Goal: Task Accomplishment & Management: Use online tool/utility

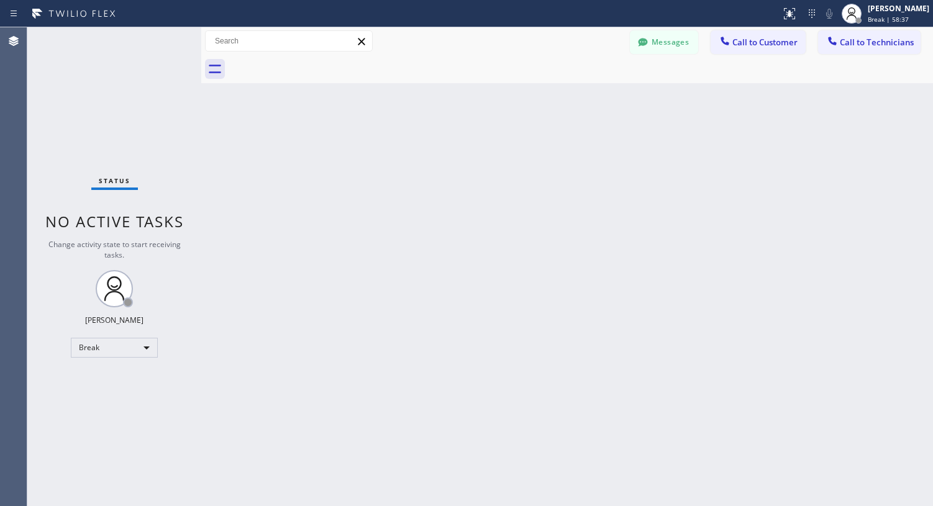
scroll to position [1028, 0]
click at [103, 359] on div "Status No active tasks Change activity state to start receiving tasks. Lyra Lau…" at bounding box center [114, 266] width 174 height 479
click at [109, 355] on div "Break" at bounding box center [114, 348] width 87 height 20
click at [93, 379] on li "Available" at bounding box center [113, 380] width 84 height 15
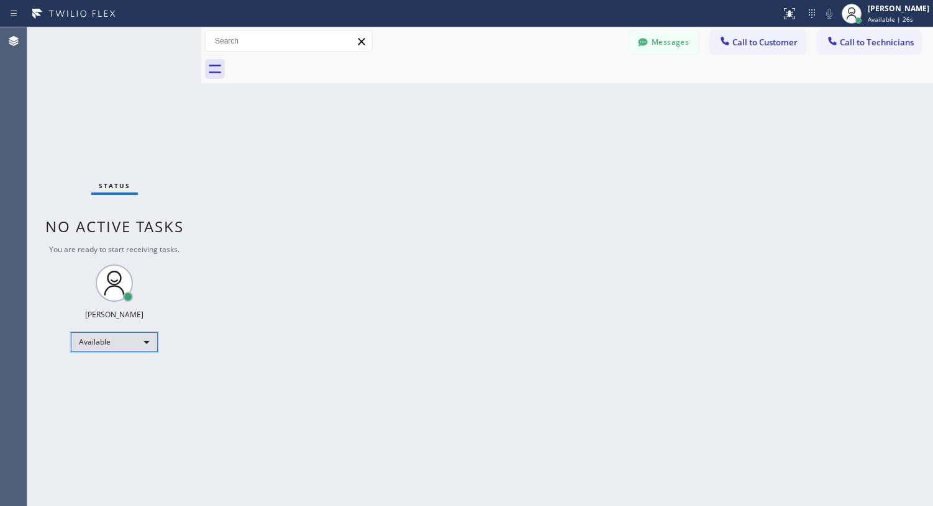
click at [143, 344] on div "Available" at bounding box center [114, 342] width 87 height 20
click at [105, 387] on li "Unavailable" at bounding box center [113, 390] width 84 height 15
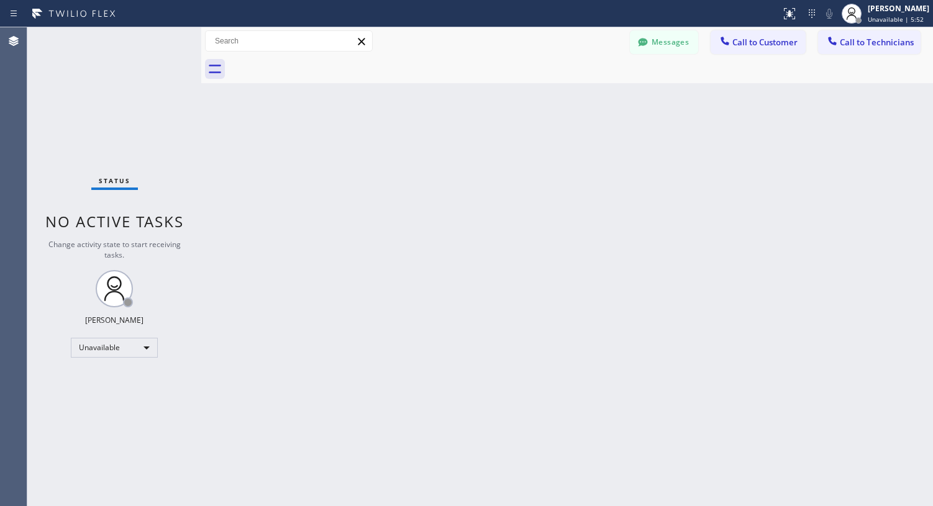
click at [342, 419] on div "Back to Dashboard Change Sender ID Customers Technicians AC [PERSON_NAME] [DATE…" at bounding box center [567, 266] width 732 height 479
click at [145, 344] on div "Unavailable" at bounding box center [114, 348] width 87 height 20
click at [117, 385] on li "Available" at bounding box center [113, 380] width 84 height 15
click at [217, 436] on div "Back to Dashboard Change Sender ID Customers Technicians AC [PERSON_NAME] [DATE…" at bounding box center [567, 266] width 732 height 479
click at [310, 388] on div "Back to Dashboard Change Sender ID Customers Technicians AC [PERSON_NAME] [DATE…" at bounding box center [567, 266] width 732 height 479
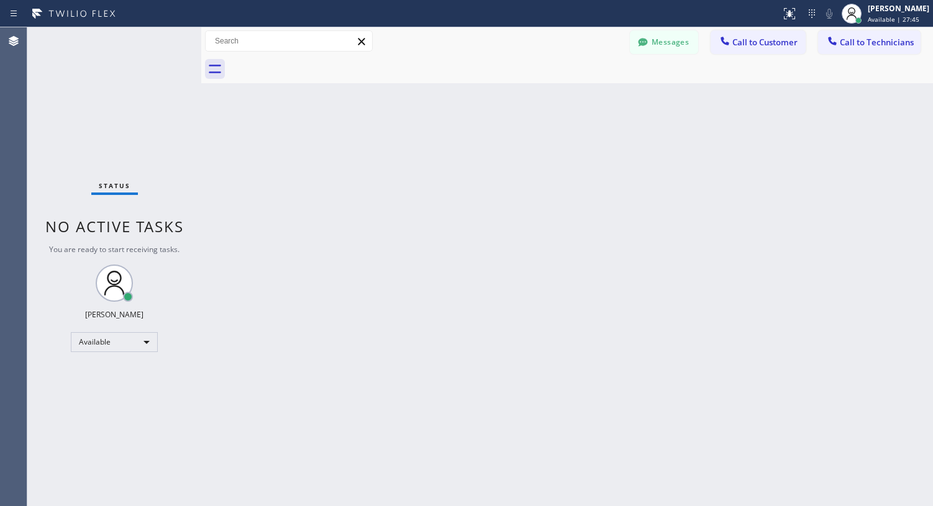
click at [220, 344] on div "Back to Dashboard Change Sender ID Customers Technicians AC [PERSON_NAME] [DATE…" at bounding box center [567, 266] width 732 height 479
click at [247, 356] on div "Back to Dashboard Change Sender ID Customers Technicians AC [PERSON_NAME] [DATE…" at bounding box center [567, 266] width 732 height 479
click at [288, 152] on div "Back to Dashboard Change Sender ID Customers Technicians AC [PERSON_NAME] [DATE…" at bounding box center [567, 266] width 732 height 479
click at [306, 340] on div "Back to Dashboard Change Sender ID Customers Technicians AC [PERSON_NAME] [DATE…" at bounding box center [567, 266] width 732 height 479
drag, startPoint x: 206, startPoint y: 360, endPoint x: 194, endPoint y: 386, distance: 28.9
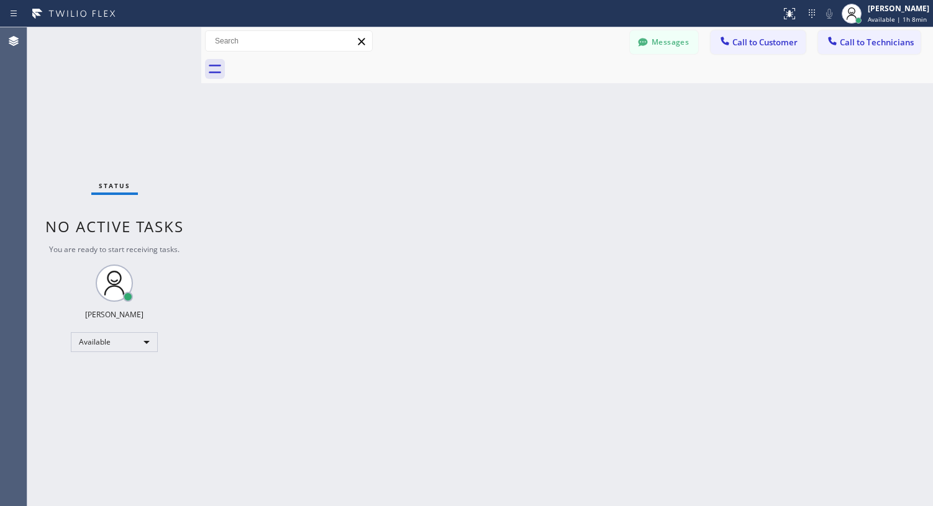
click at [207, 360] on div "Back to Dashboard Change Sender ID Customers Technicians AC [PERSON_NAME] [DATE…" at bounding box center [567, 266] width 732 height 479
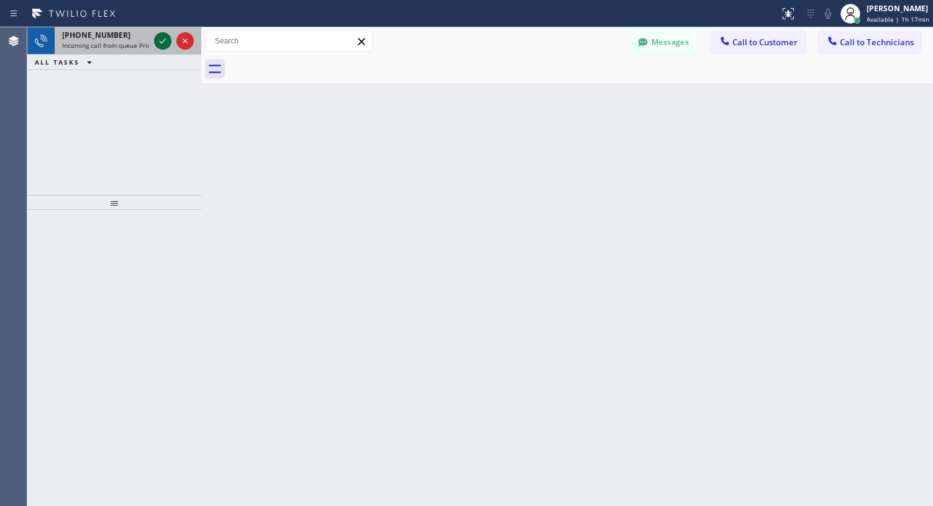
click at [164, 42] on icon at bounding box center [162, 41] width 15 height 15
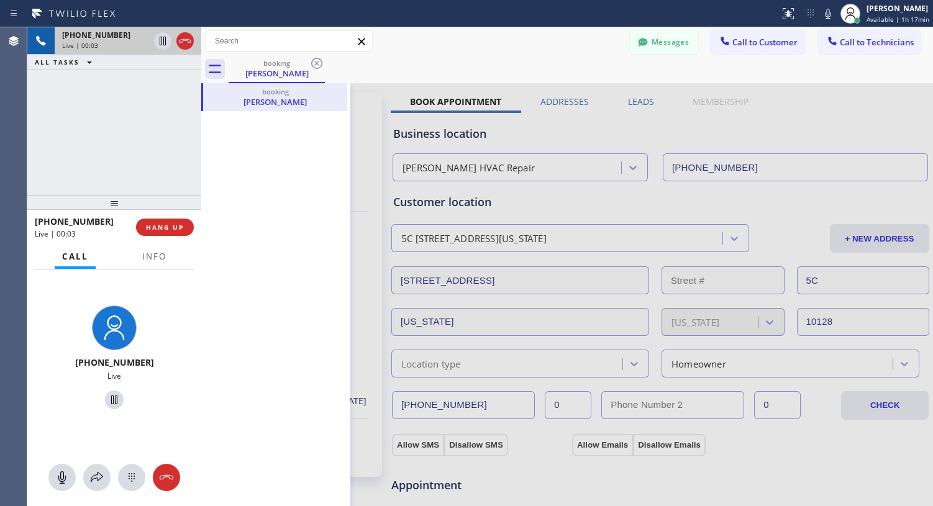
type input "[PHONE_NUMBER]"
click at [214, 71] on icon at bounding box center [215, 69] width 20 height 20
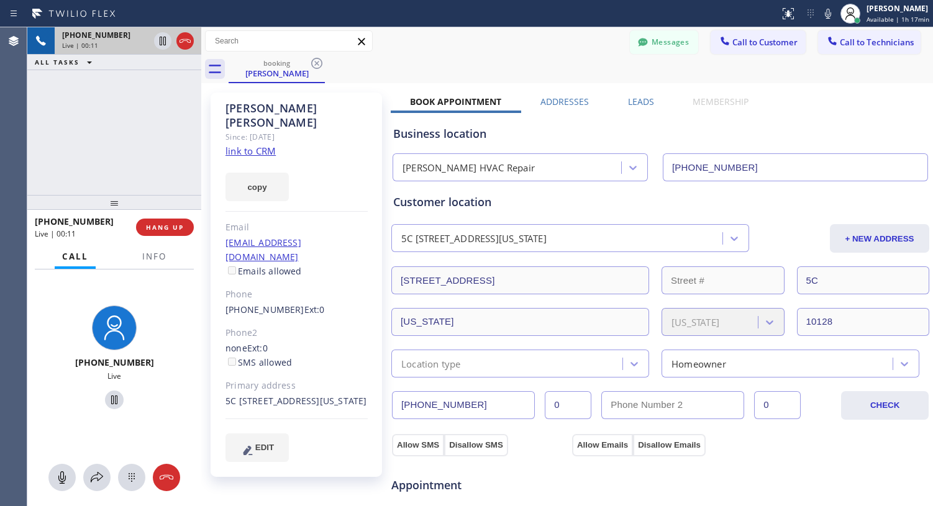
click at [245, 145] on link "link to CRM" at bounding box center [250, 151] width 50 height 12
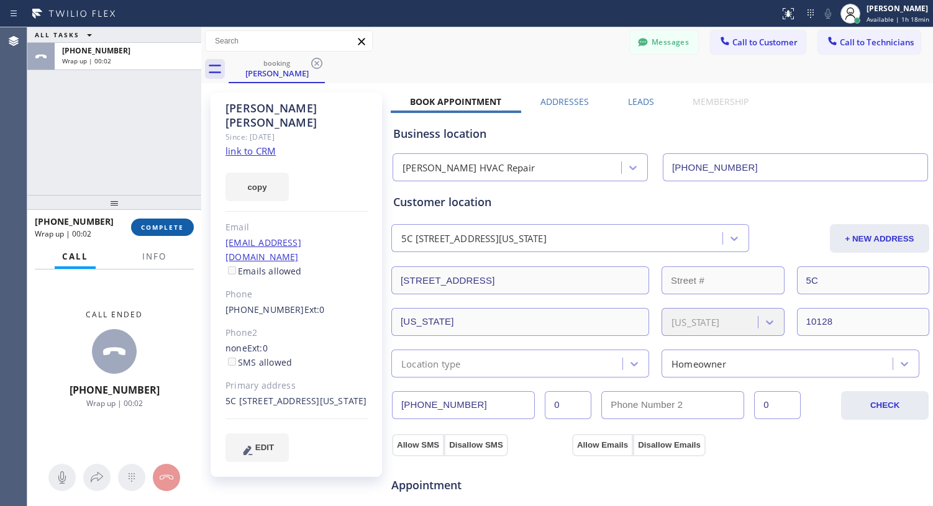
click at [167, 221] on button "COMPLETE" at bounding box center [162, 227] width 63 height 17
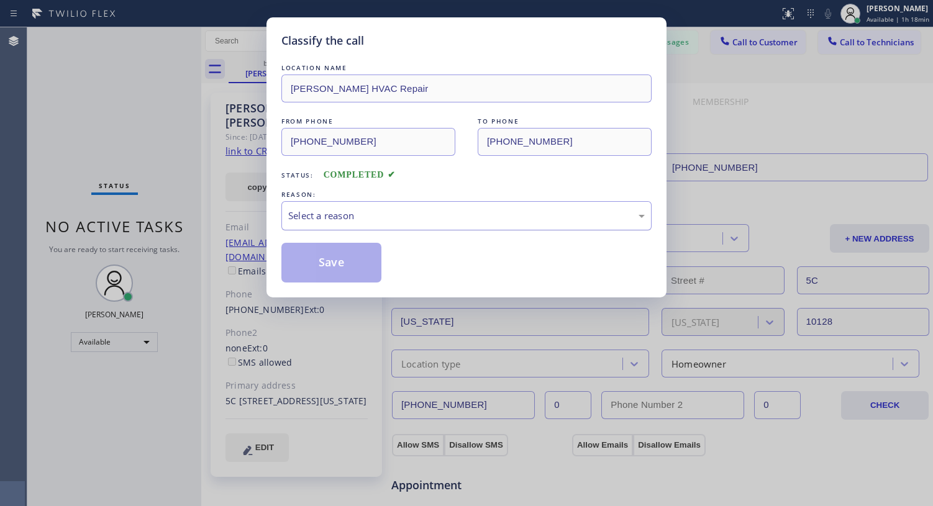
drag, startPoint x: 365, startPoint y: 219, endPoint x: 363, endPoint y: 228, distance: 9.5
click at [363, 219] on div "Select a reason" at bounding box center [466, 216] width 357 height 14
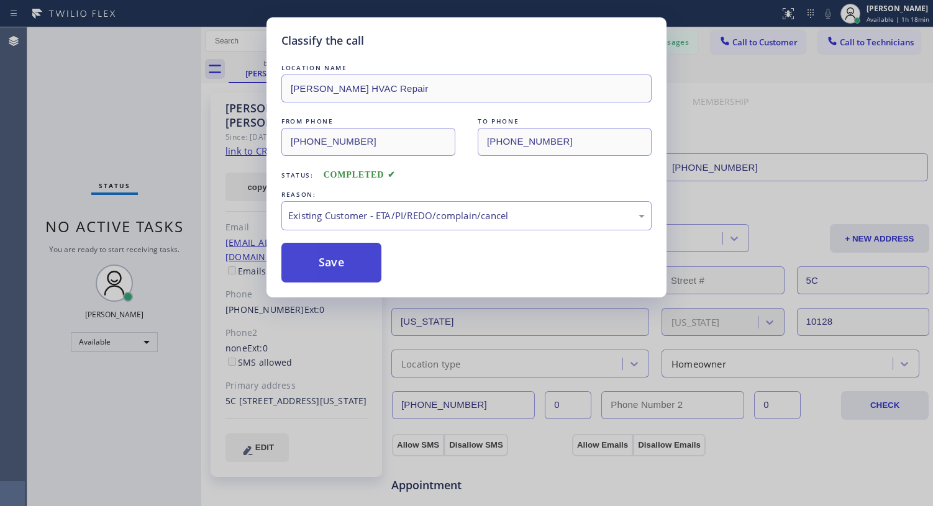
click at [332, 263] on button "Save" at bounding box center [331, 263] width 100 height 40
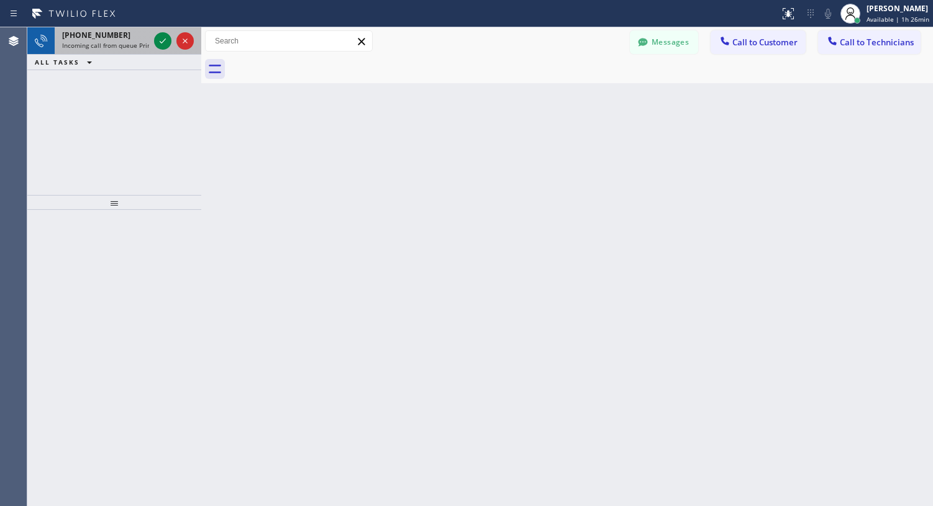
click at [163, 43] on icon at bounding box center [162, 41] width 15 height 15
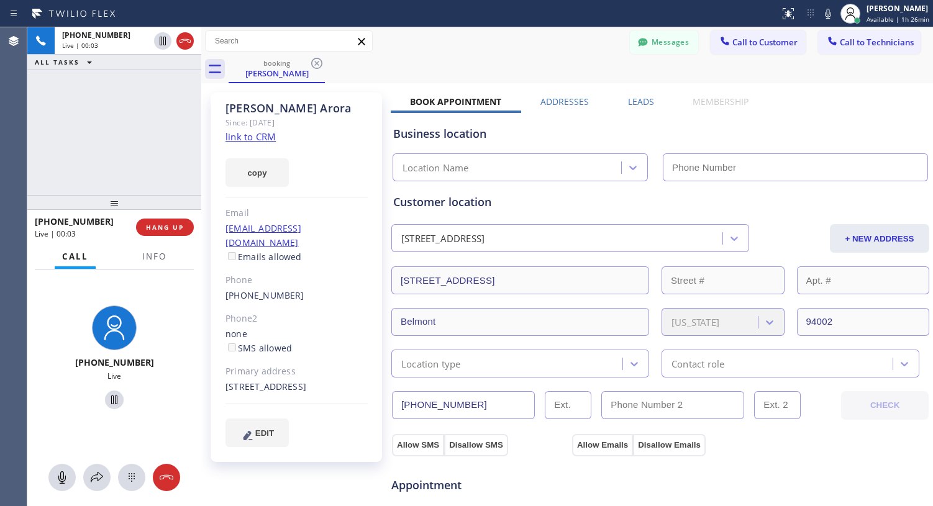
type input "[PHONE_NUMBER]"
click at [252, 138] on link "link to CRM" at bounding box center [250, 136] width 50 height 12
click at [111, 401] on icon at bounding box center [114, 400] width 6 height 9
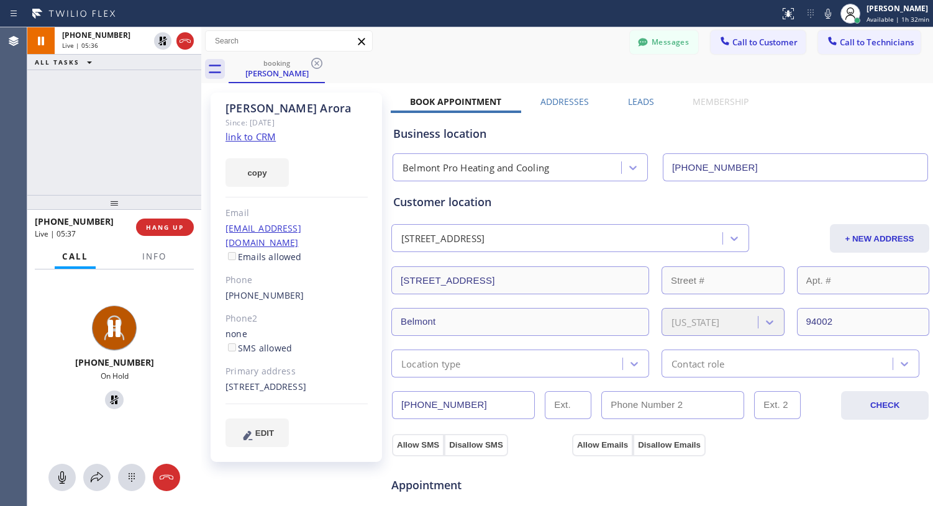
drag, startPoint x: 112, startPoint y: 404, endPoint x: 49, endPoint y: 404, distance: 62.7
click at [112, 404] on icon at bounding box center [114, 400] width 15 height 15
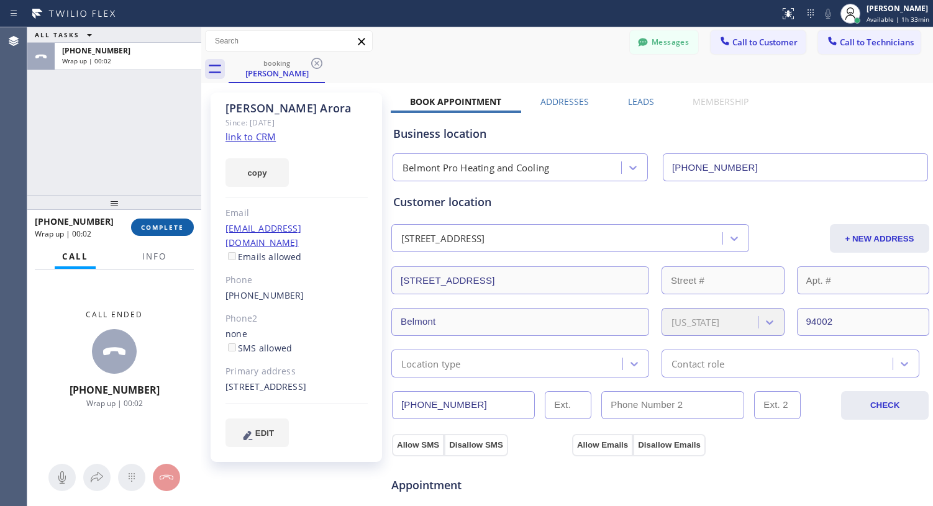
click at [170, 229] on span "COMPLETE" at bounding box center [162, 227] width 43 height 9
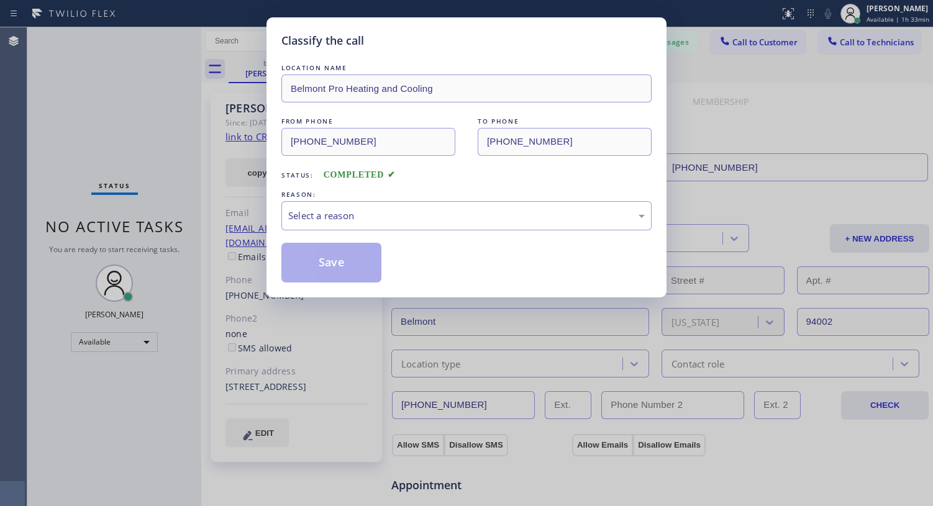
click at [317, 62] on div "LOCATION NAME" at bounding box center [466, 67] width 370 height 13
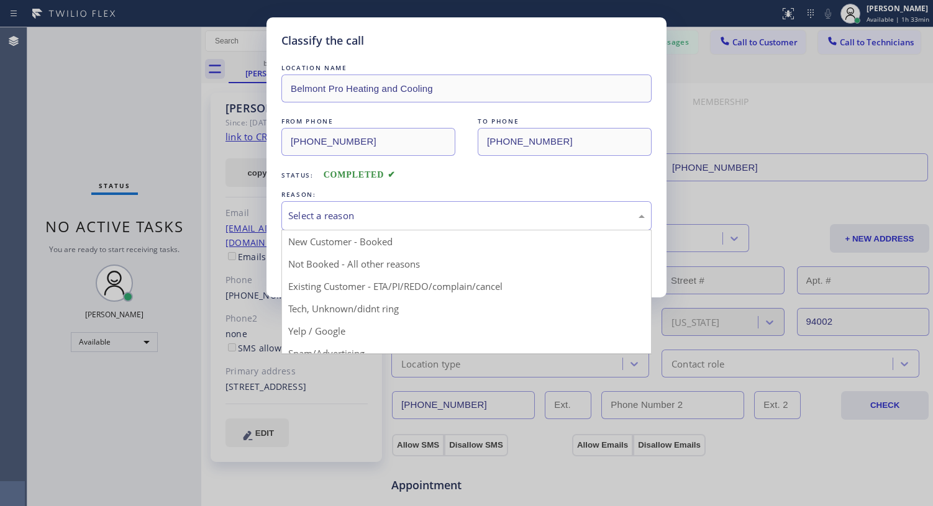
click at [425, 214] on div "Select a reason" at bounding box center [466, 216] width 357 height 14
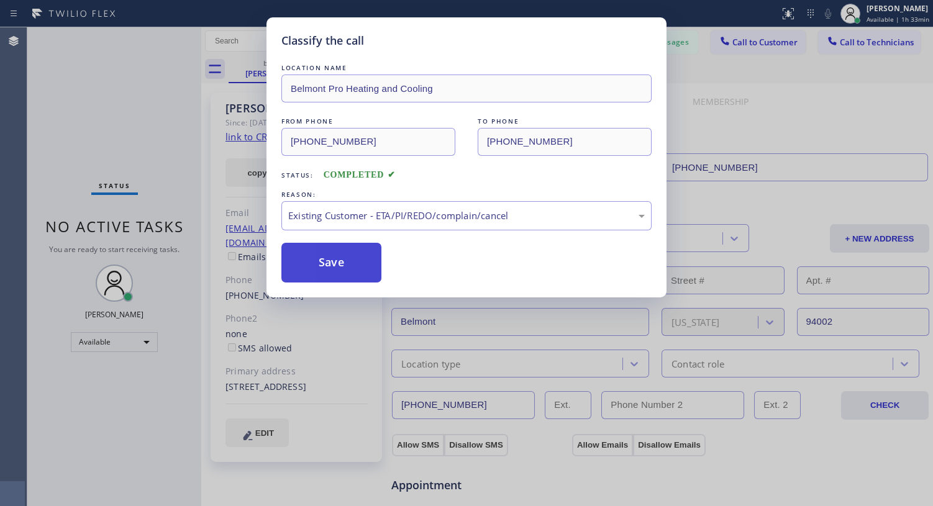
click at [357, 272] on button "Save" at bounding box center [331, 263] width 100 height 40
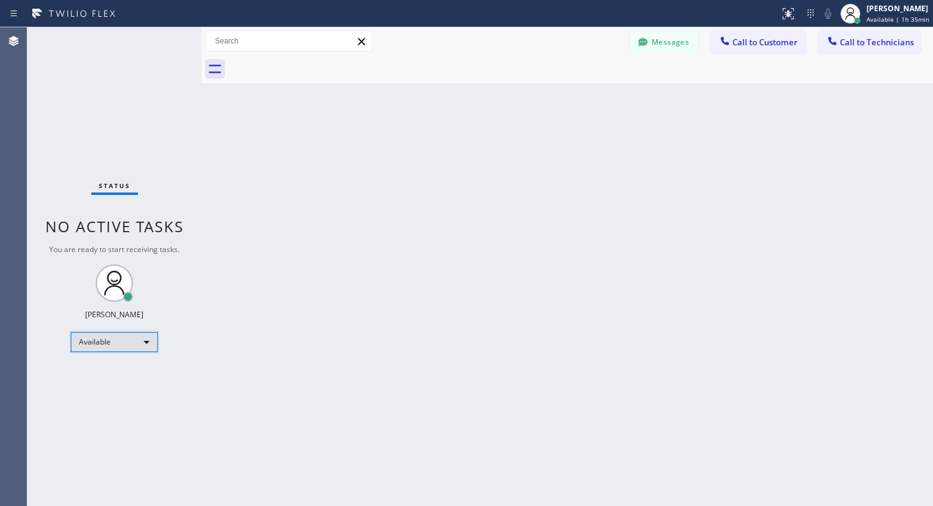
click at [139, 340] on div "Available" at bounding box center [114, 342] width 87 height 20
click at [99, 402] on li "Break" at bounding box center [113, 406] width 84 height 15
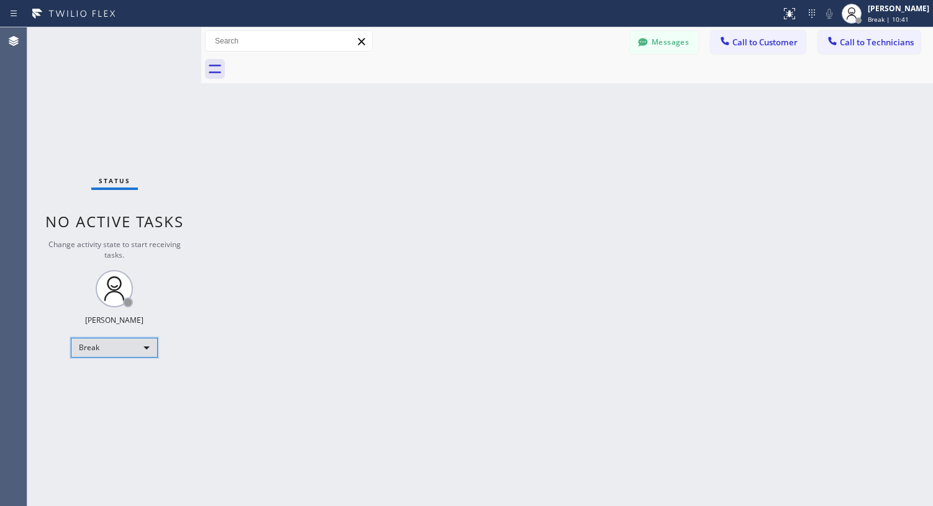
click at [137, 354] on div "Break" at bounding box center [114, 348] width 87 height 20
click at [124, 383] on li "Available" at bounding box center [113, 380] width 84 height 15
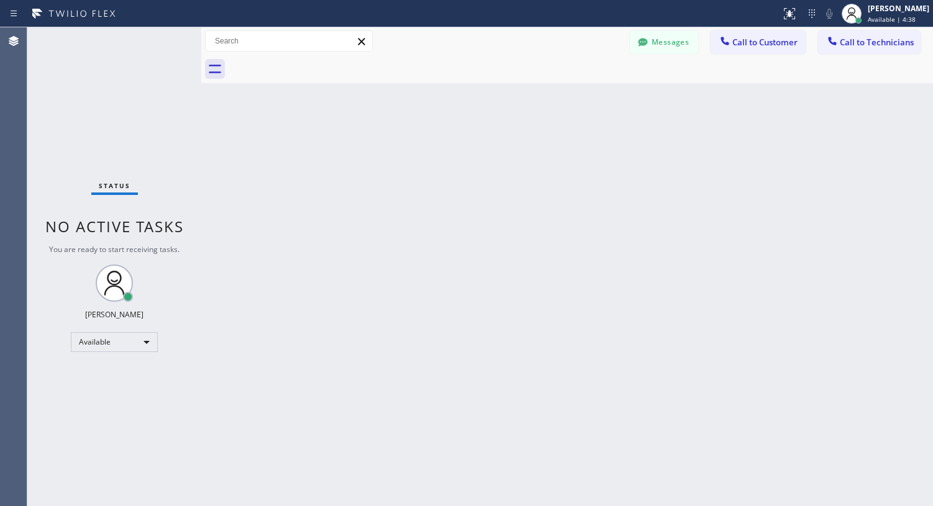
click at [356, 194] on div "Back to Dashboard Change Sender ID Customers Technicians AC [PERSON_NAME] [DATE…" at bounding box center [567, 266] width 732 height 479
click at [148, 345] on div "Available" at bounding box center [114, 342] width 87 height 20
click at [129, 386] on li "Unavailable" at bounding box center [113, 390] width 84 height 15
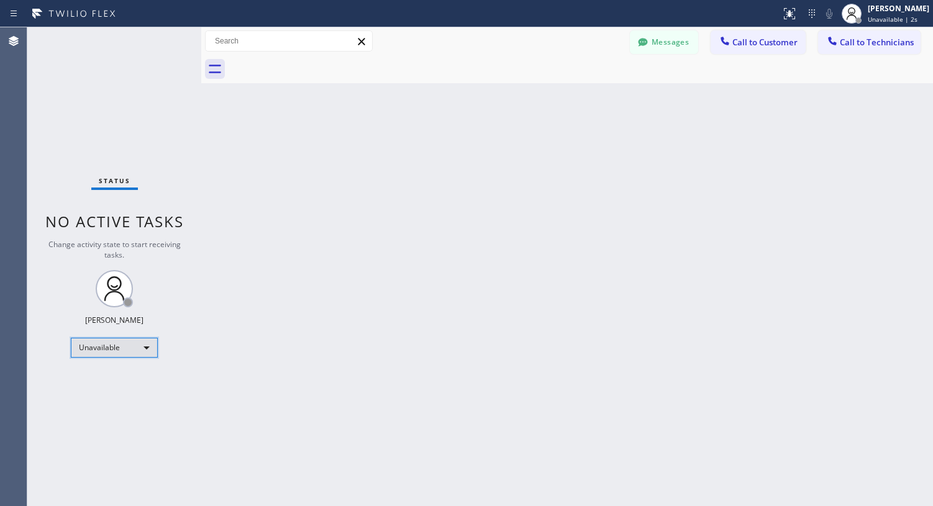
click at [148, 348] on div "Unavailable" at bounding box center [114, 348] width 87 height 20
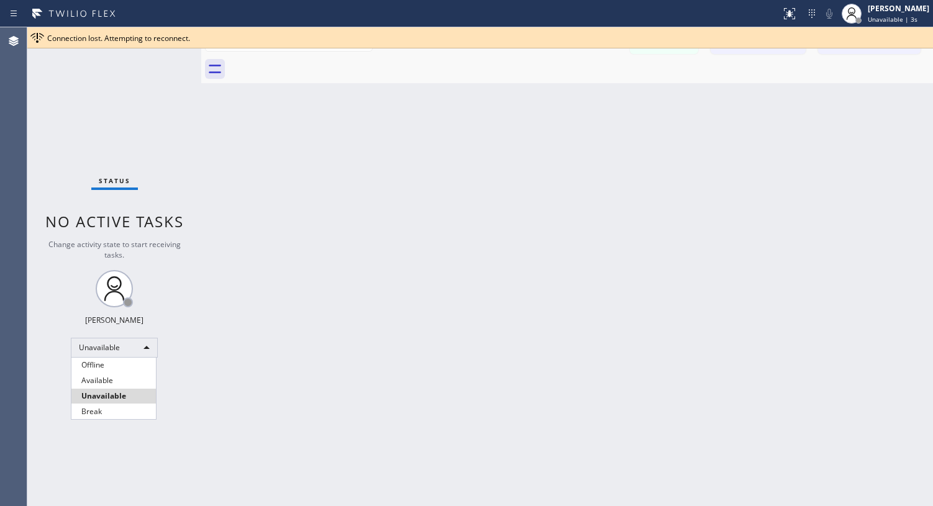
drag, startPoint x: 117, startPoint y: 368, endPoint x: 124, endPoint y: 373, distance: 8.4
click at [119, 368] on li "Offline" at bounding box center [113, 365] width 84 height 15
